Goal: Task Accomplishment & Management: Use online tool/utility

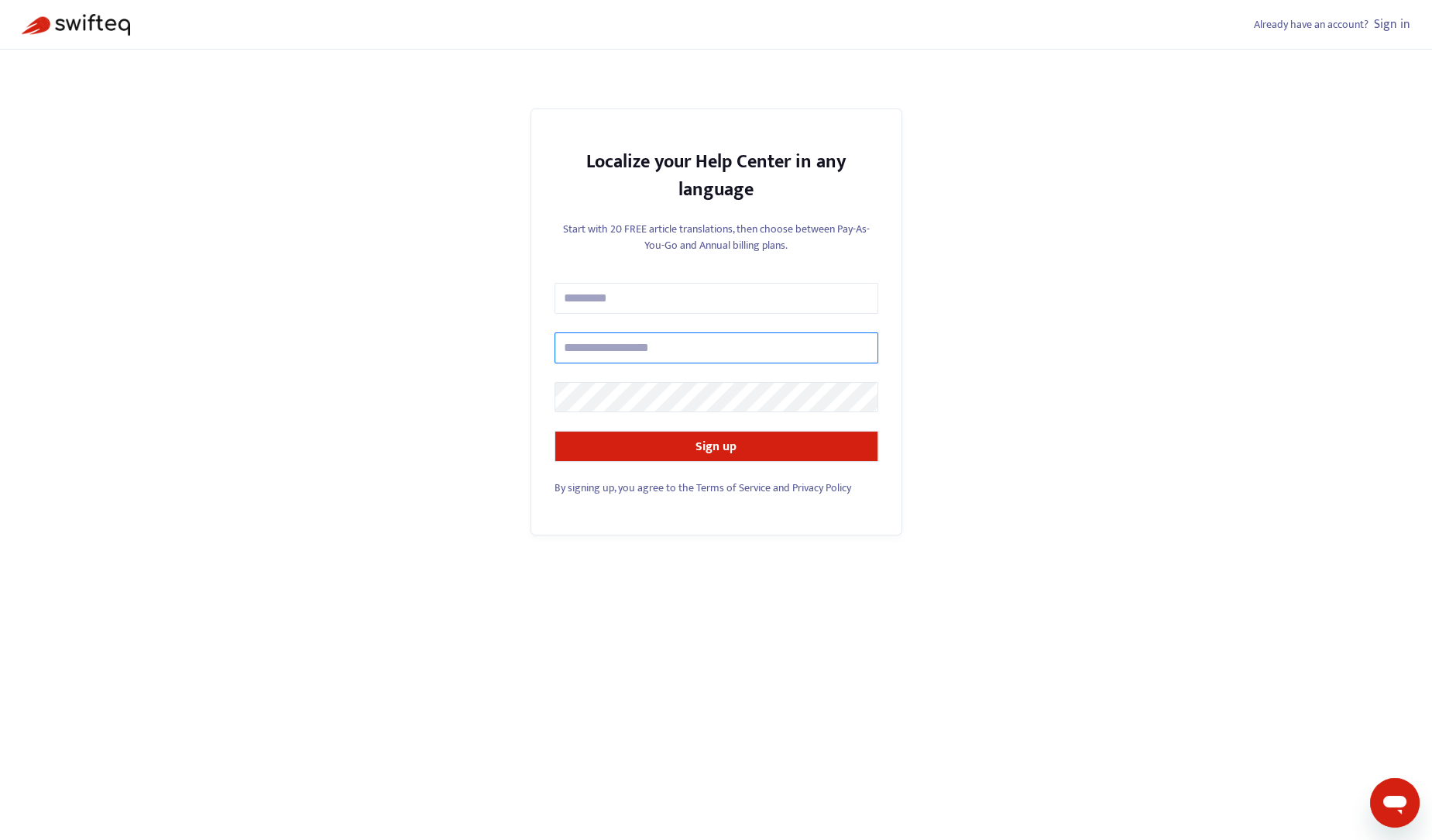
type input "**********"
click at [1400, 26] on link "Sign in" at bounding box center [1392, 24] width 36 height 21
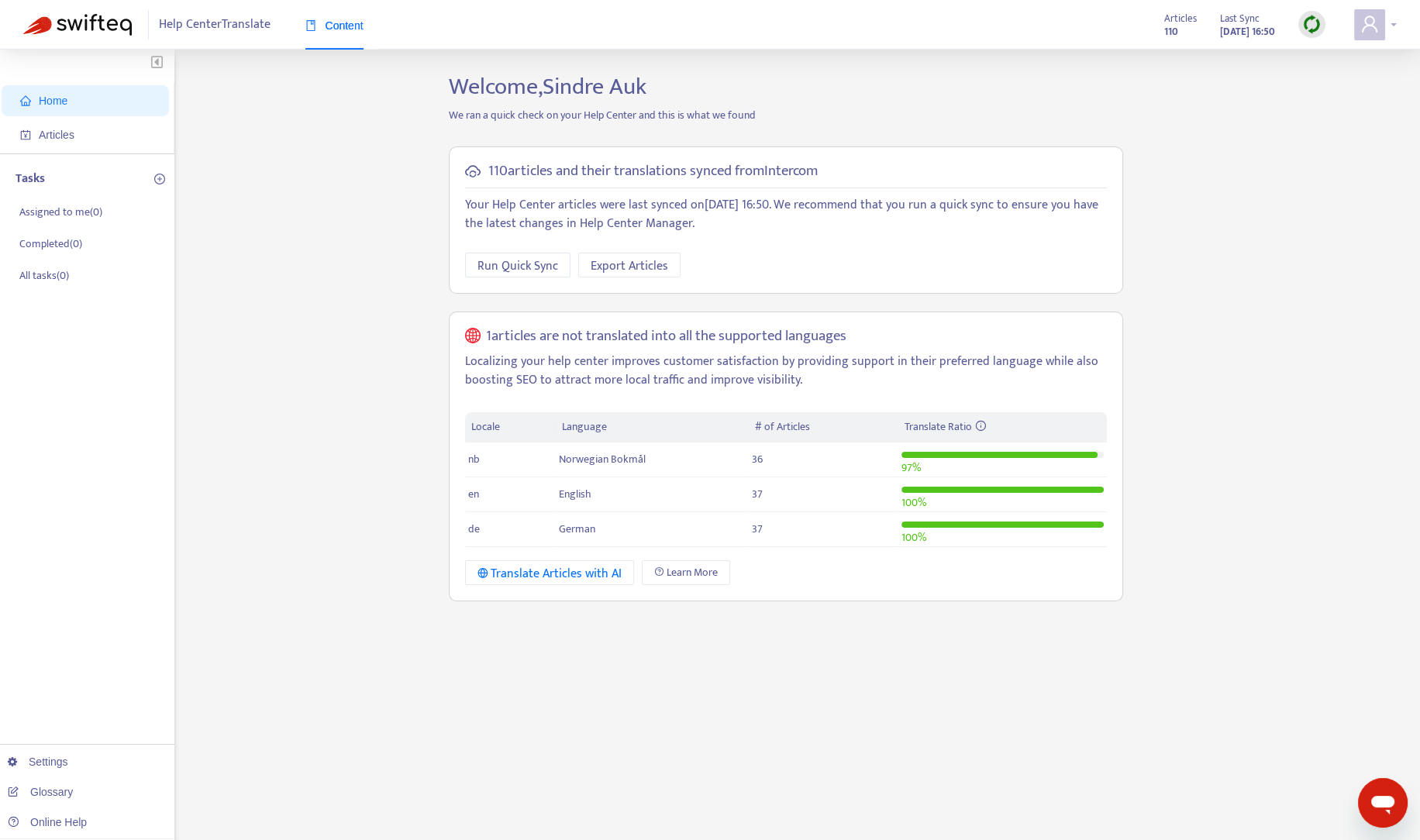
click at [1391, 25] on div at bounding box center [1375, 24] width 43 height 31
click at [1308, 180] on link "Manage Billing" at bounding box center [1302, 188] width 83 height 18
click at [66, 133] on span "Articles" at bounding box center [56, 135] width 36 height 13
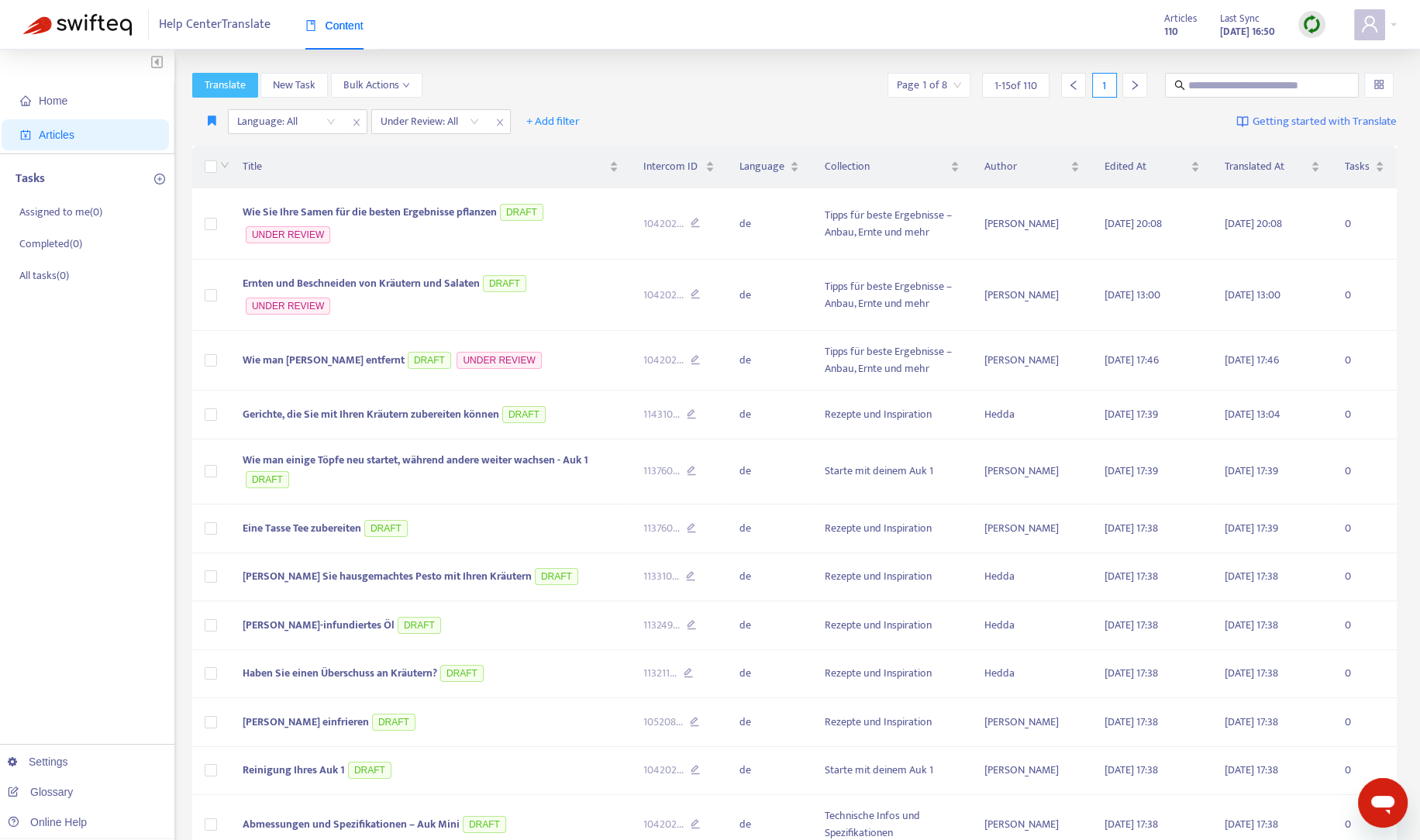
click at [223, 90] on span "Translate" at bounding box center [225, 85] width 41 height 17
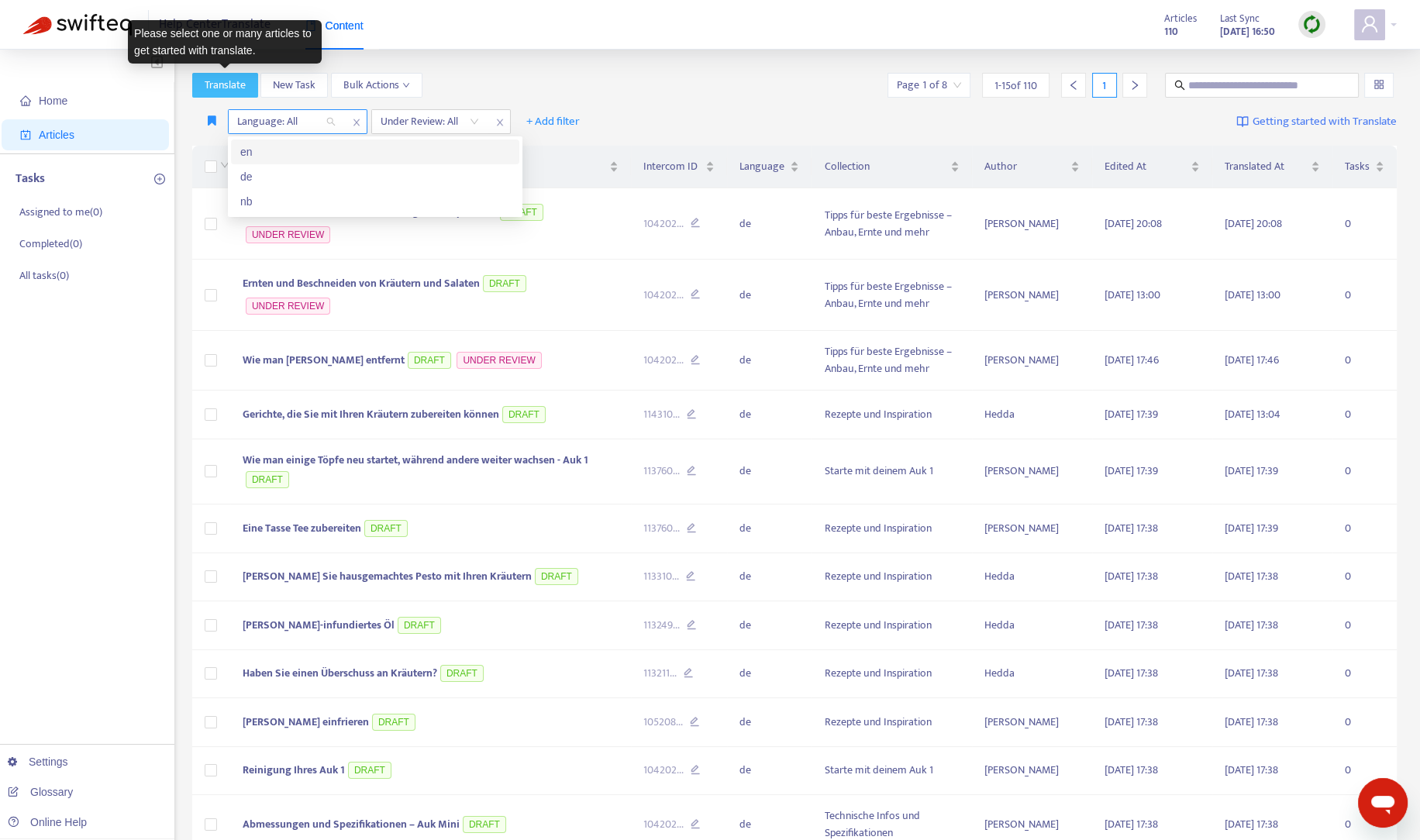
click at [332, 120] on div "Language: All" at bounding box center [287, 121] width 116 height 23
click at [266, 153] on div "en" at bounding box center [375, 152] width 270 height 17
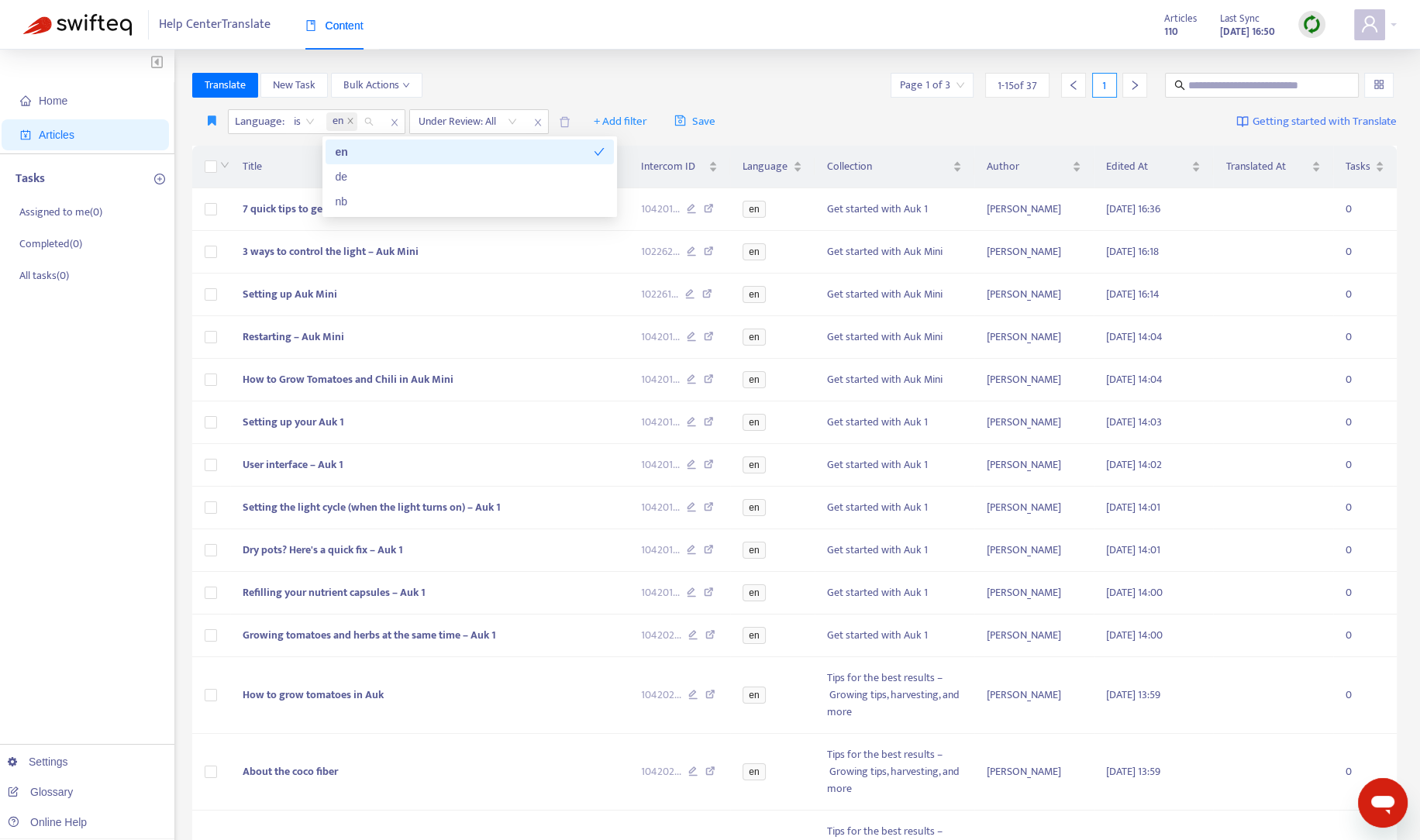
click at [538, 71] on div "Home Articles Tasks Assigned to me ( 0 ) Completed ( 0 ) All tasks ( 0 ) Settin…" at bounding box center [710, 549] width 1420 height 1001
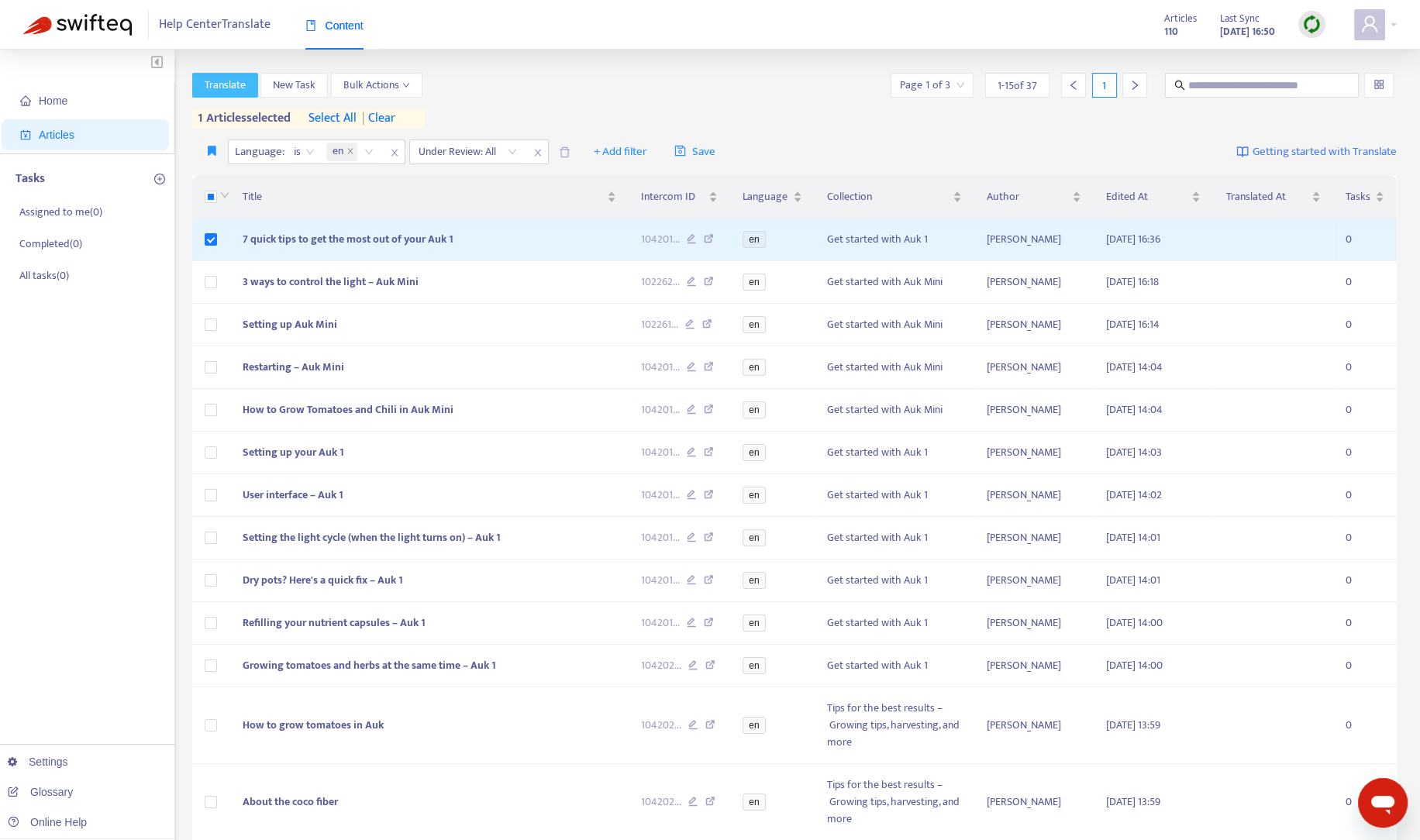
click at [232, 75] on button "Translate" at bounding box center [225, 85] width 66 height 25
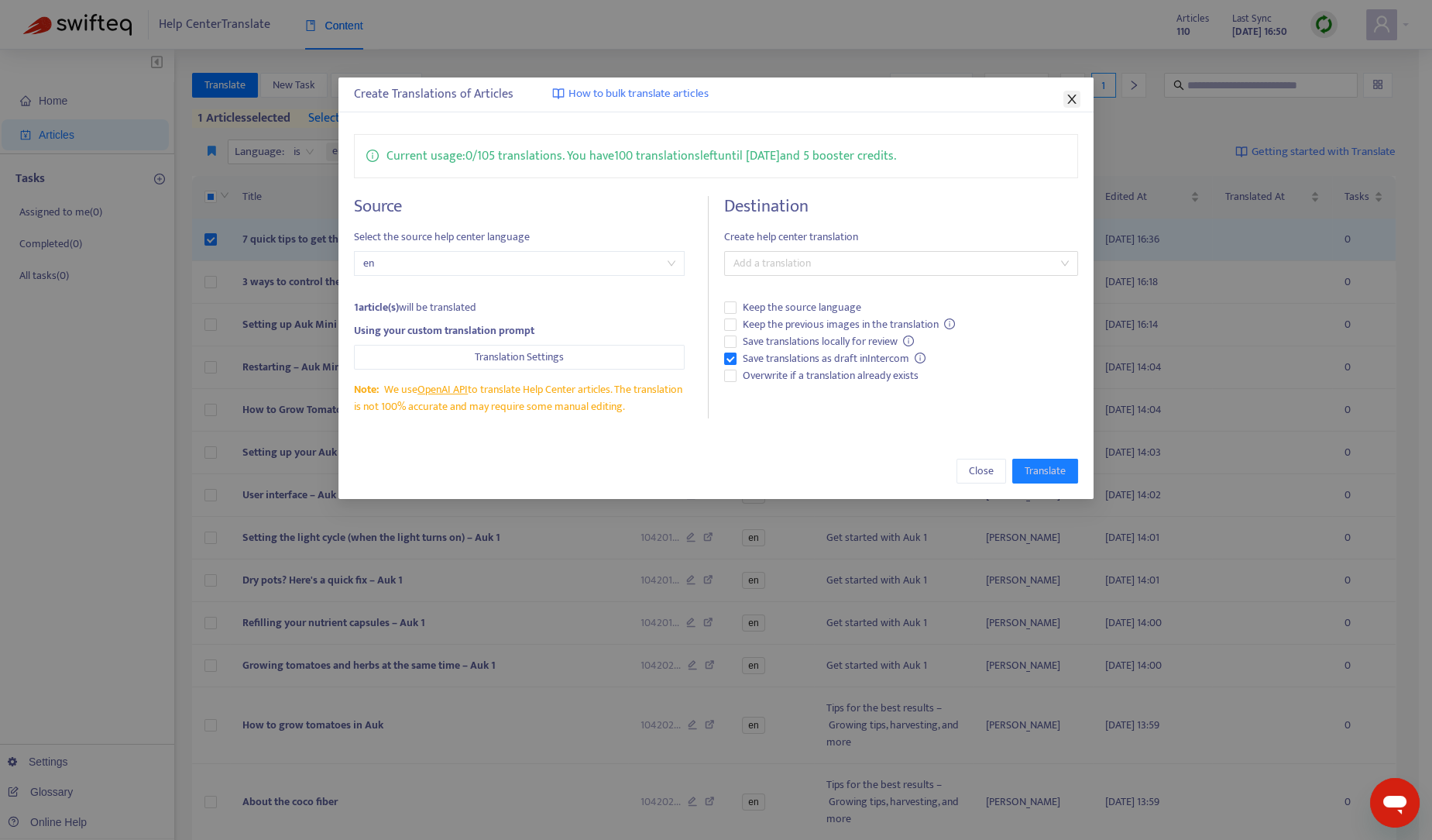
click at [1078, 98] on icon "close" at bounding box center [1072, 99] width 13 height 13
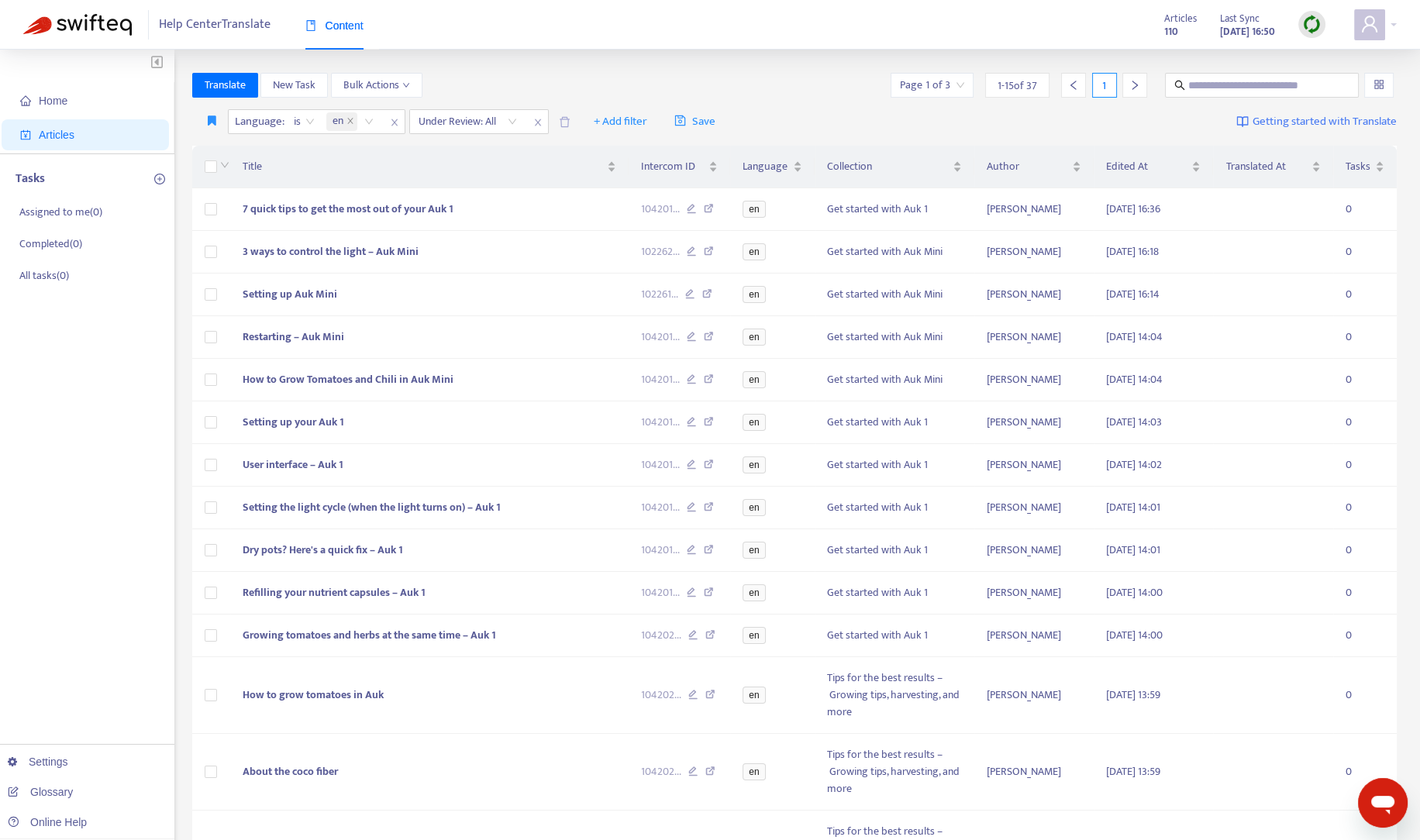
click at [182, 189] on div "Home Articles Tasks Assigned to me ( 0 ) Completed ( 0 ) All tasks ( 0 ) Settin…" at bounding box center [710, 561] width 1373 height 977
